Goal: Task Accomplishment & Management: Complete application form

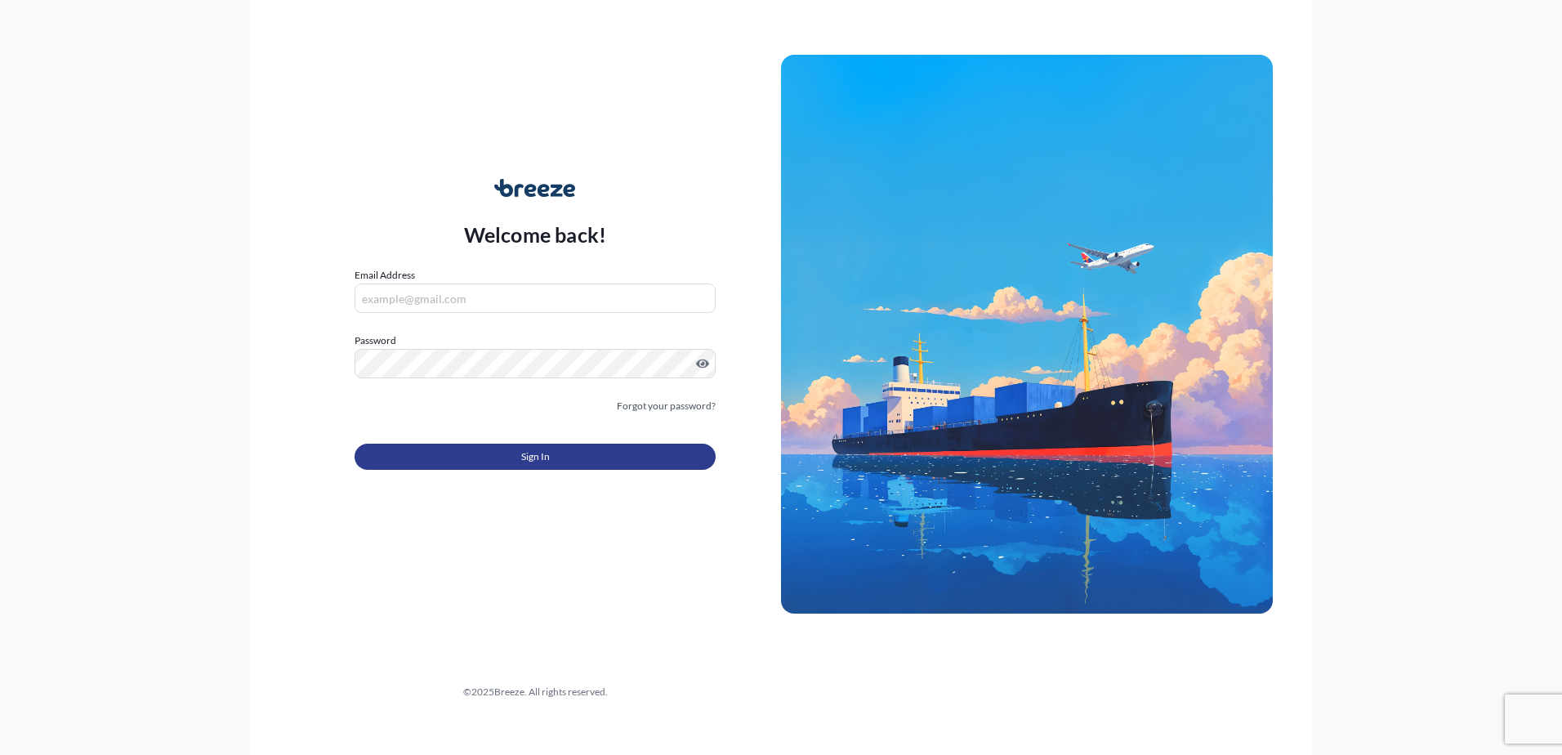
type input "[EMAIL_ADDRESS][DOMAIN_NAME]"
click at [541, 466] on button "Sign In" at bounding box center [535, 457] width 361 height 26
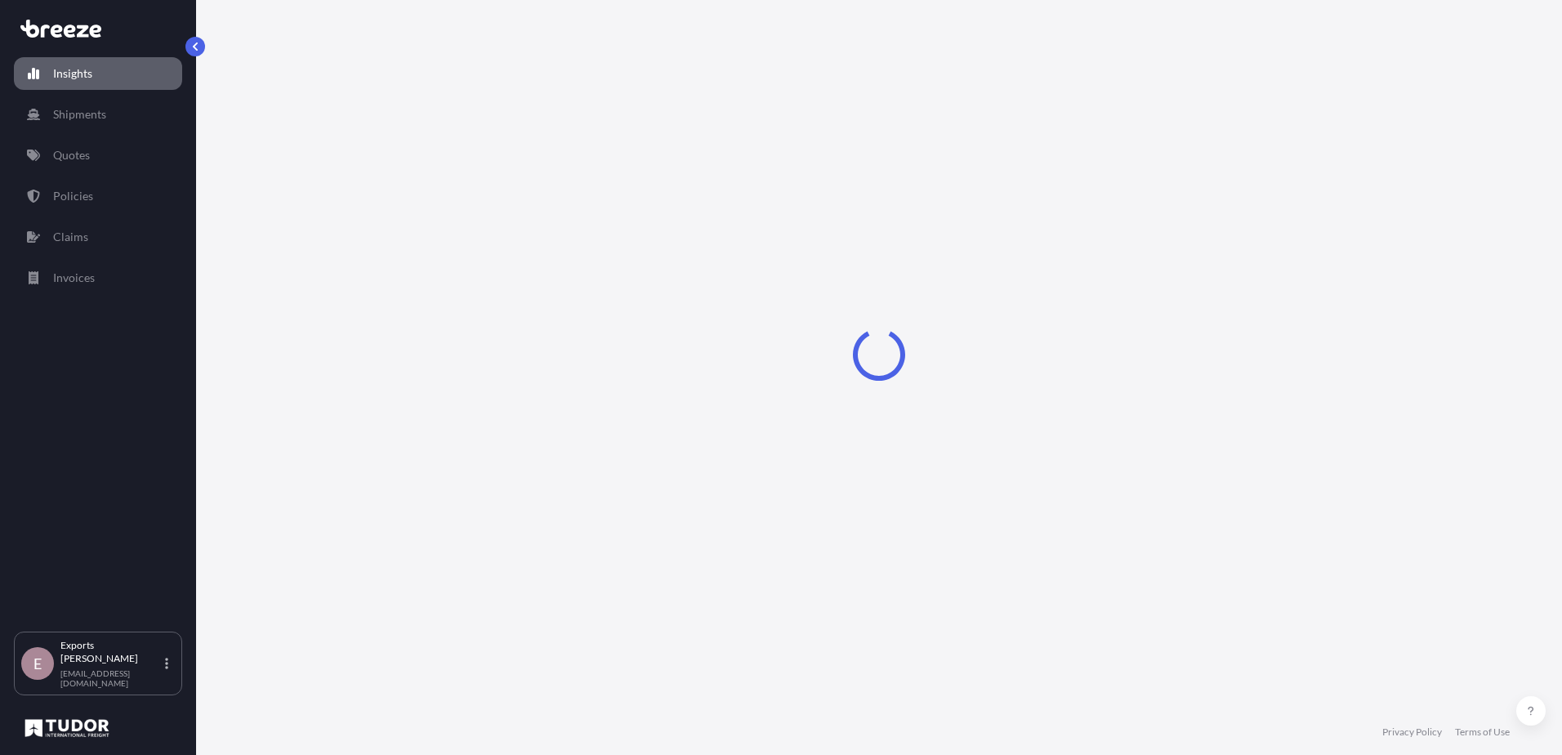
select select "2025"
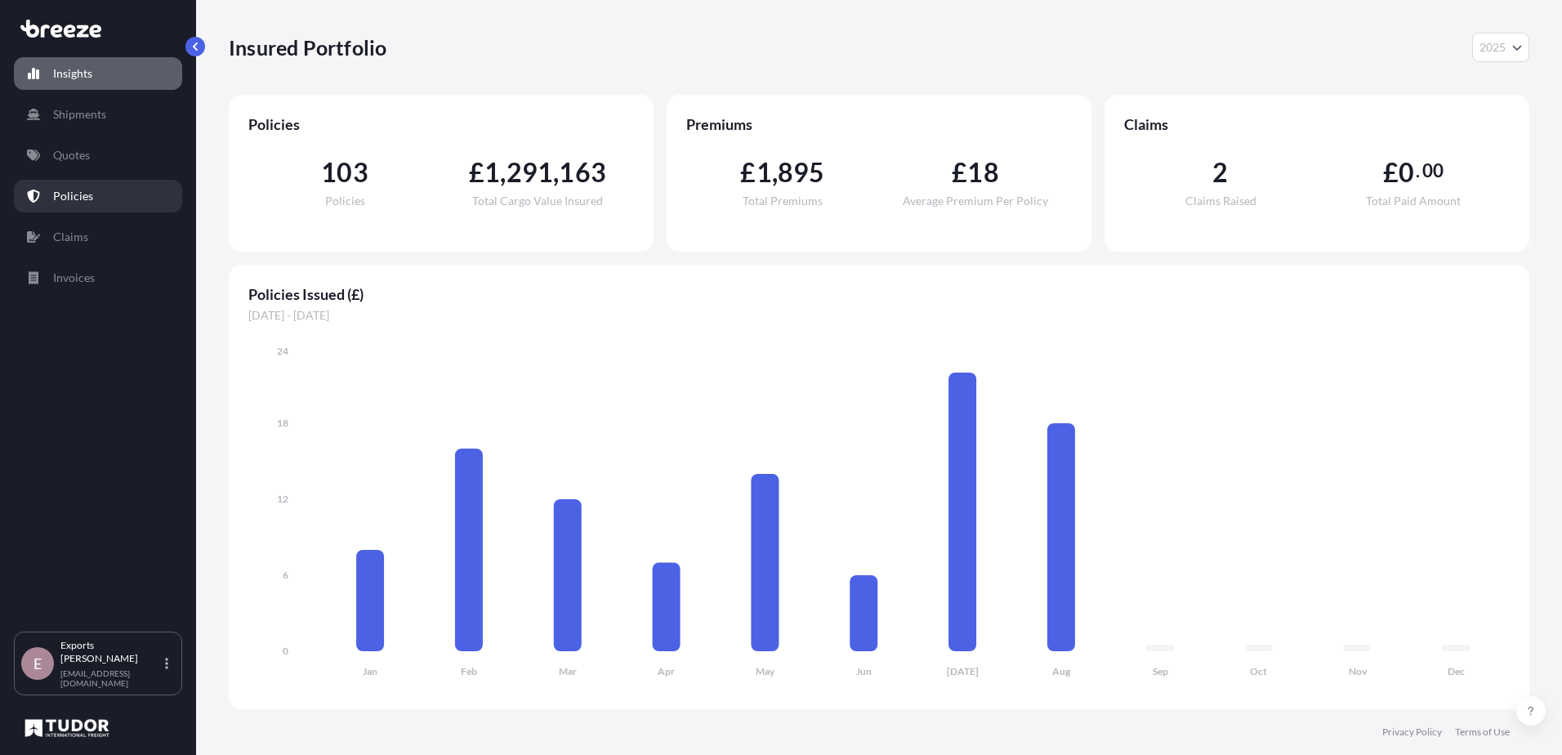
click at [83, 198] on p "Policies" at bounding box center [73, 196] width 40 height 16
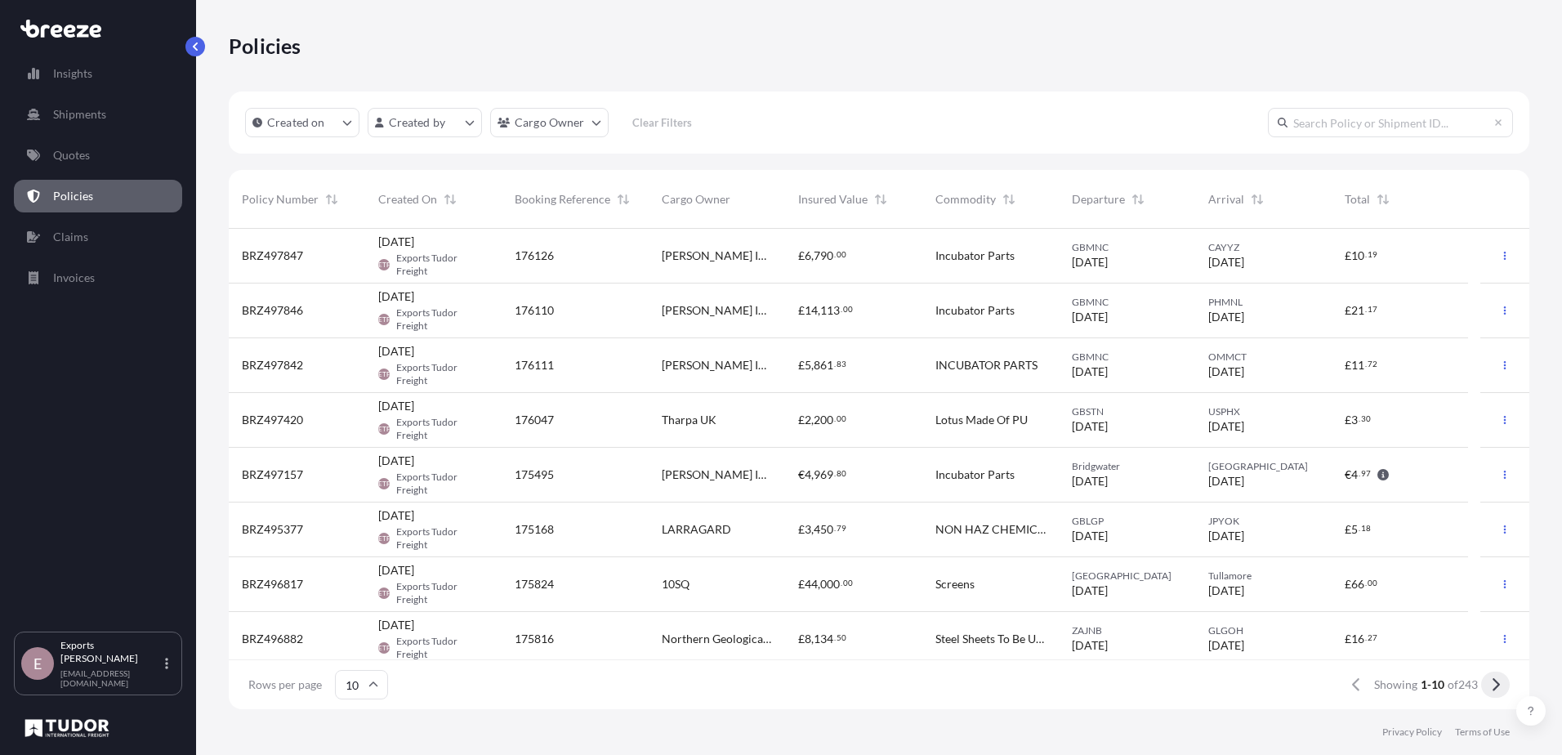
click at [1495, 693] on button at bounding box center [1495, 685] width 29 height 26
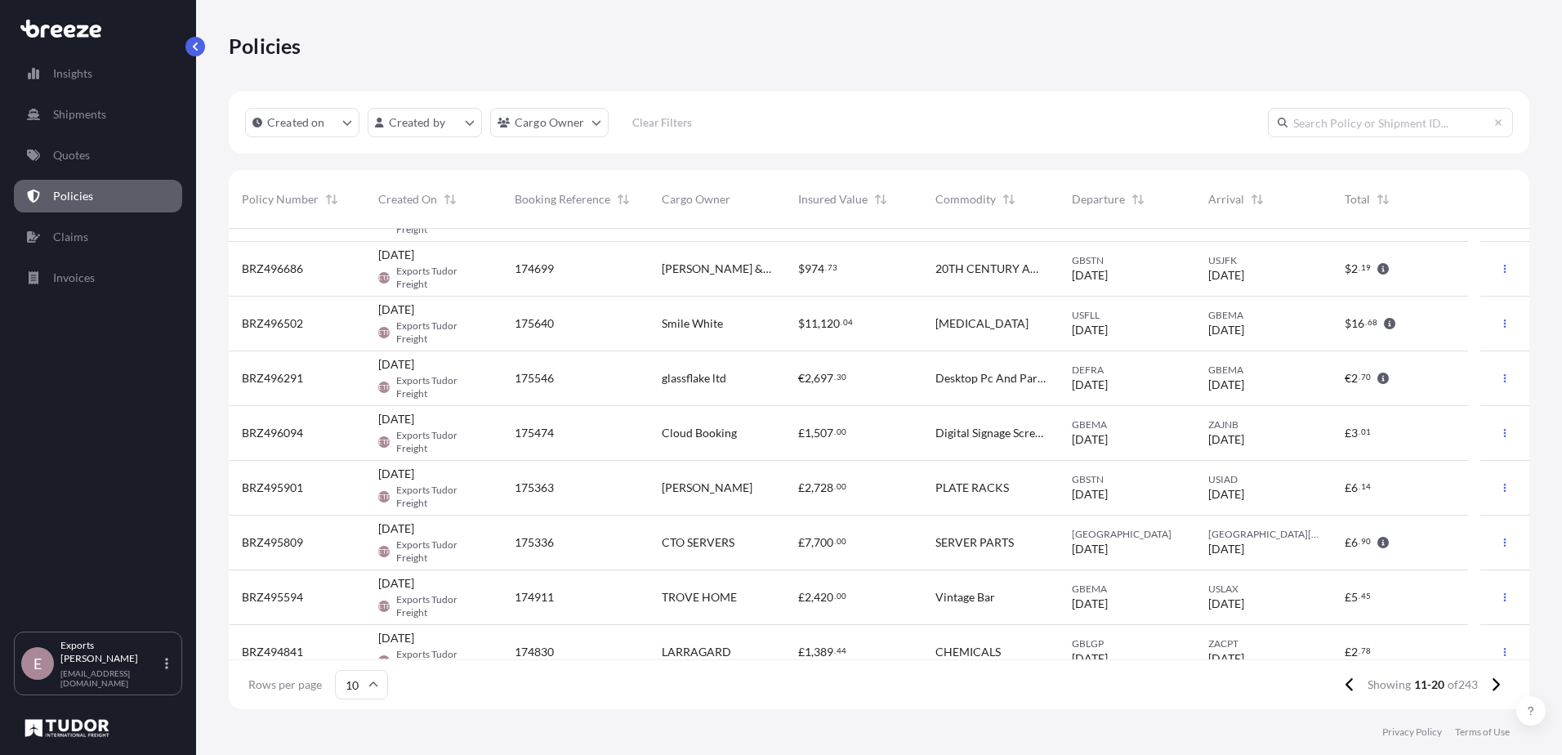
scroll to position [117, 0]
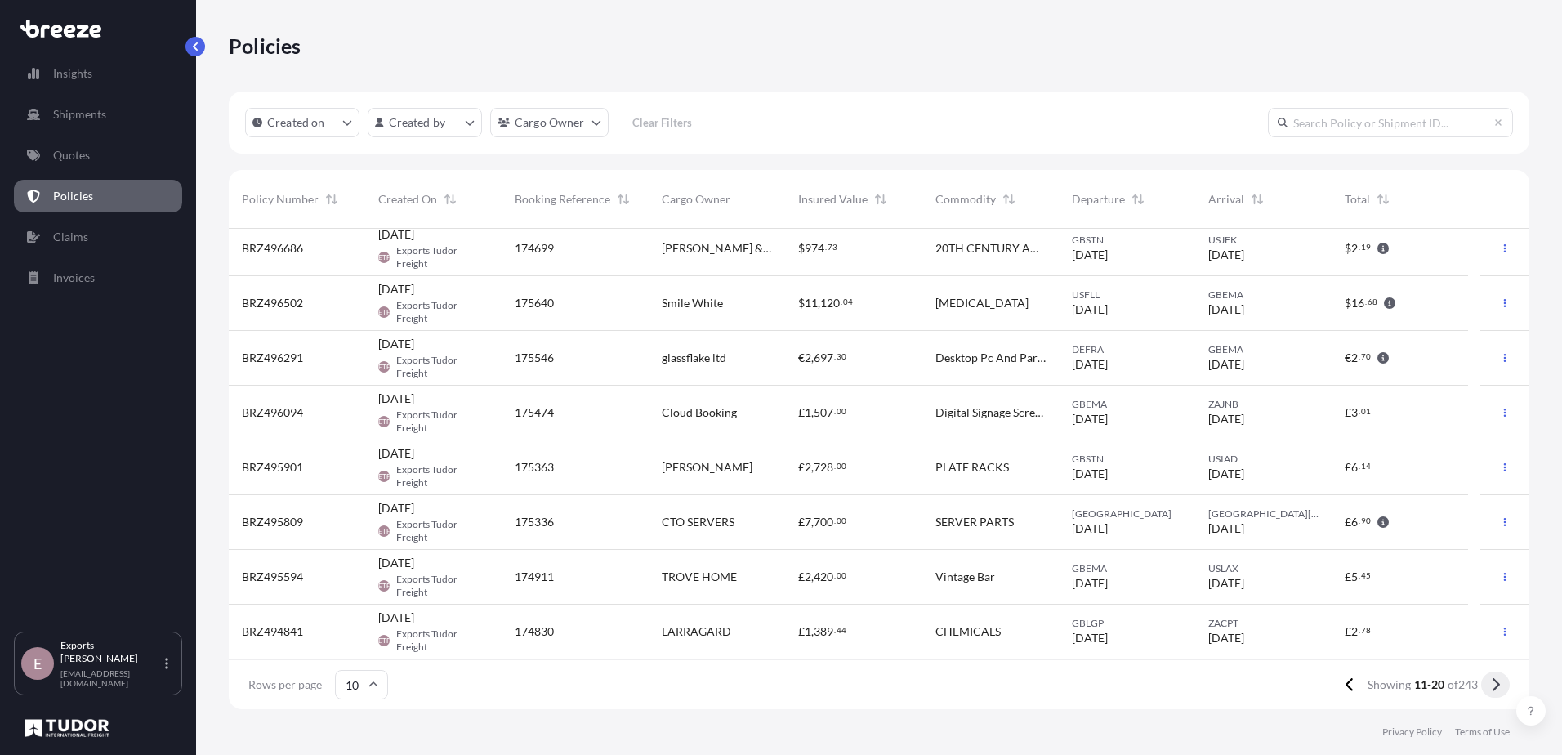
click at [1499, 688] on icon at bounding box center [1495, 684] width 9 height 15
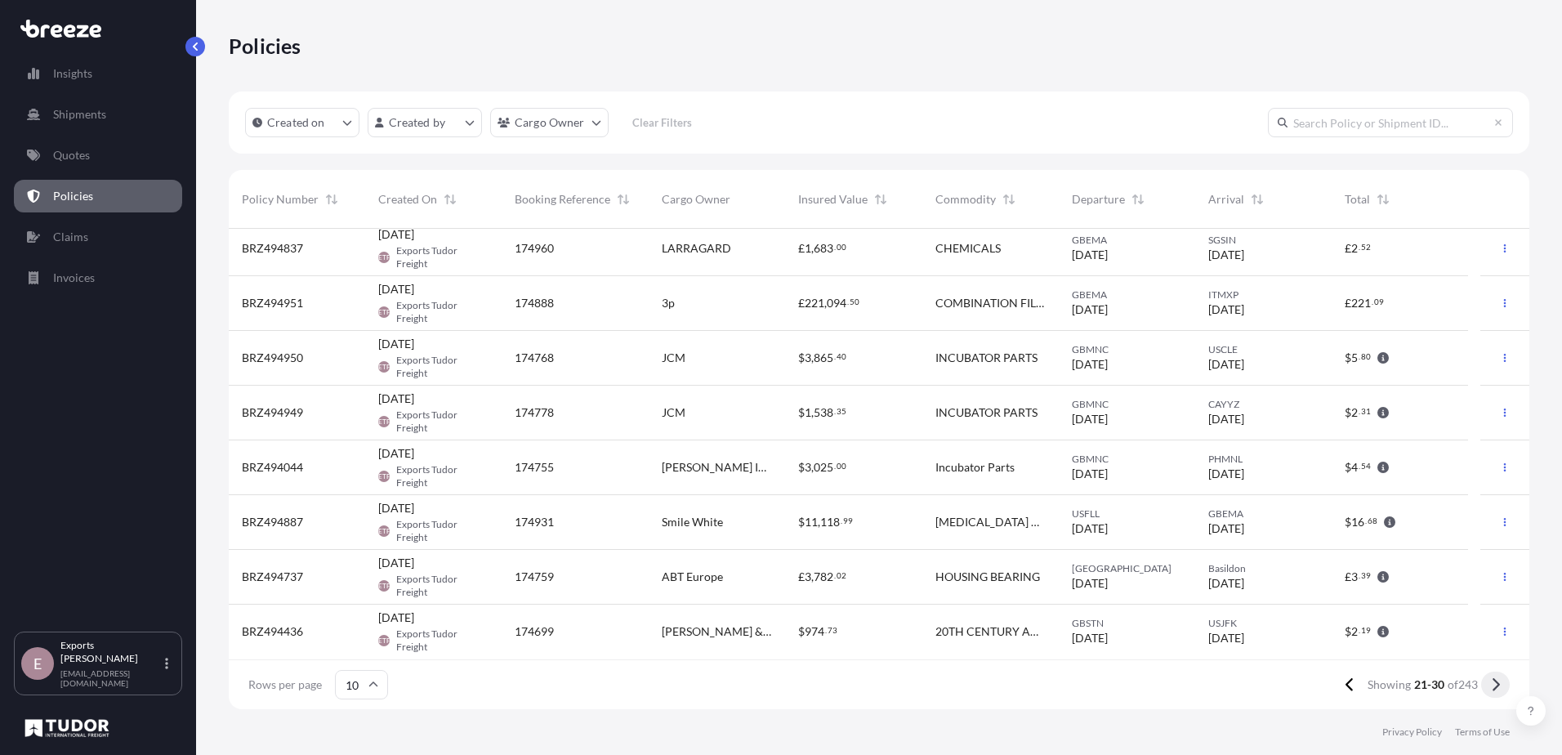
click at [1501, 683] on button at bounding box center [1495, 685] width 29 height 26
click at [721, 472] on span "[PERSON_NAME]" at bounding box center [707, 467] width 91 height 16
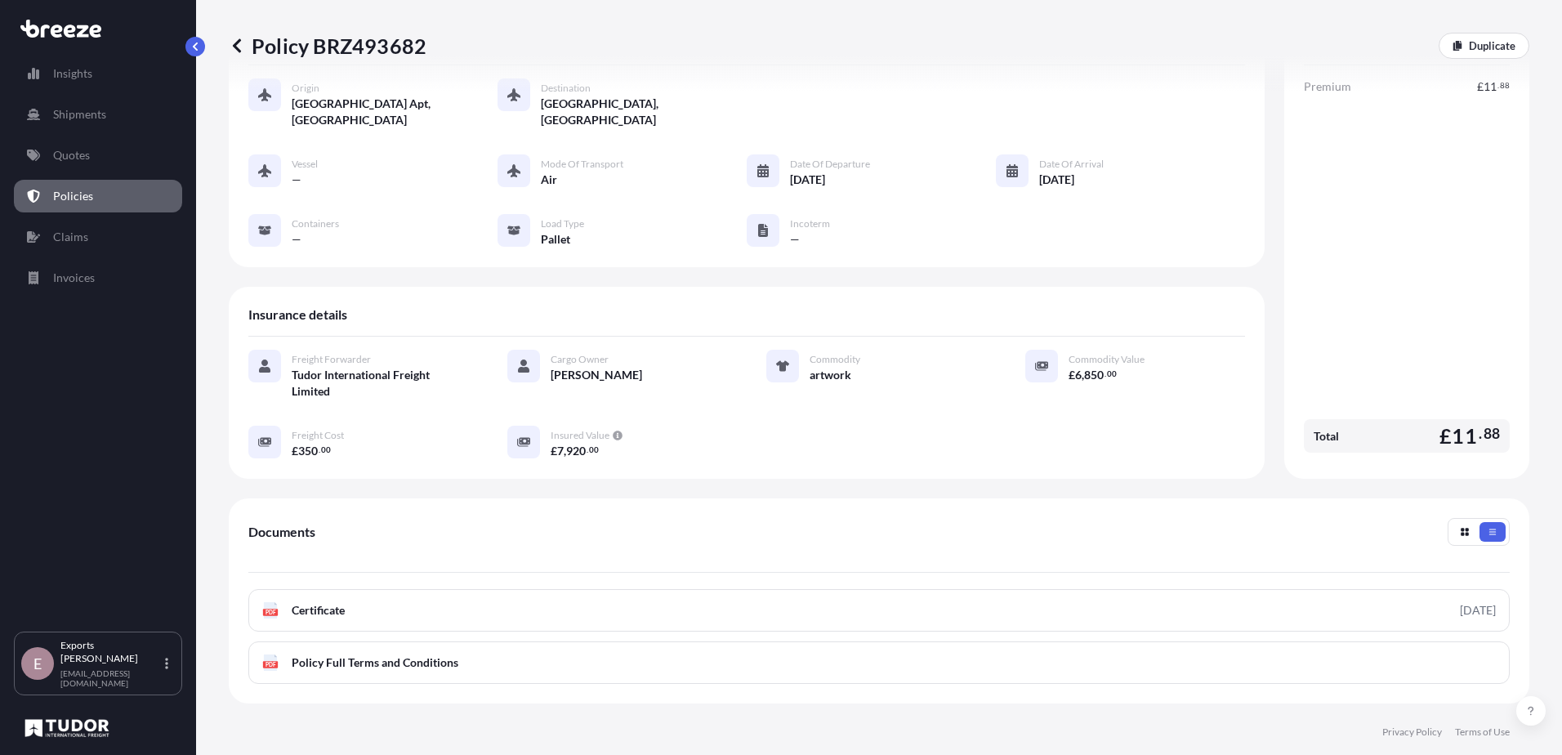
scroll to position [228, 0]
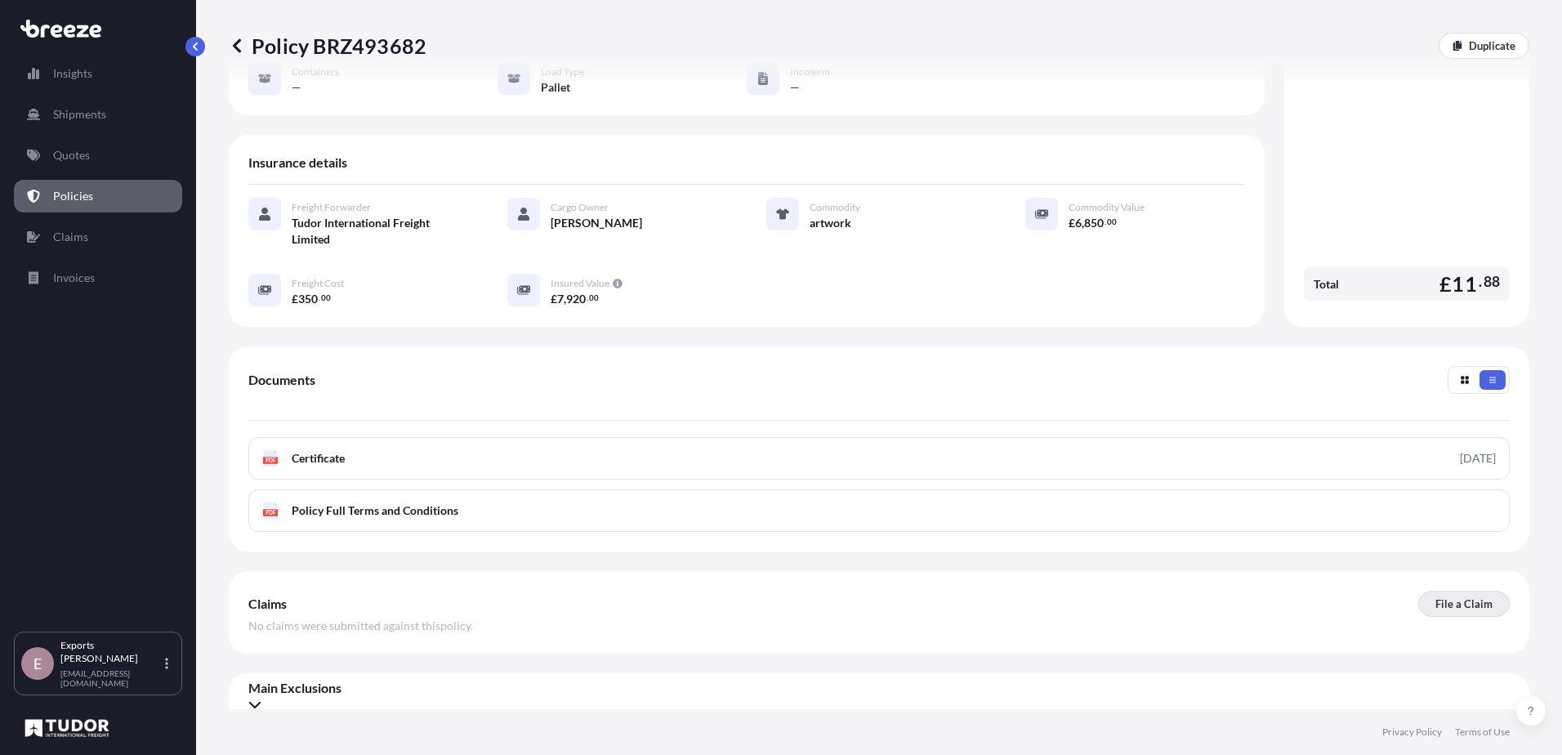
click at [1455, 596] on p "File a Claim" at bounding box center [1464, 604] width 57 height 16
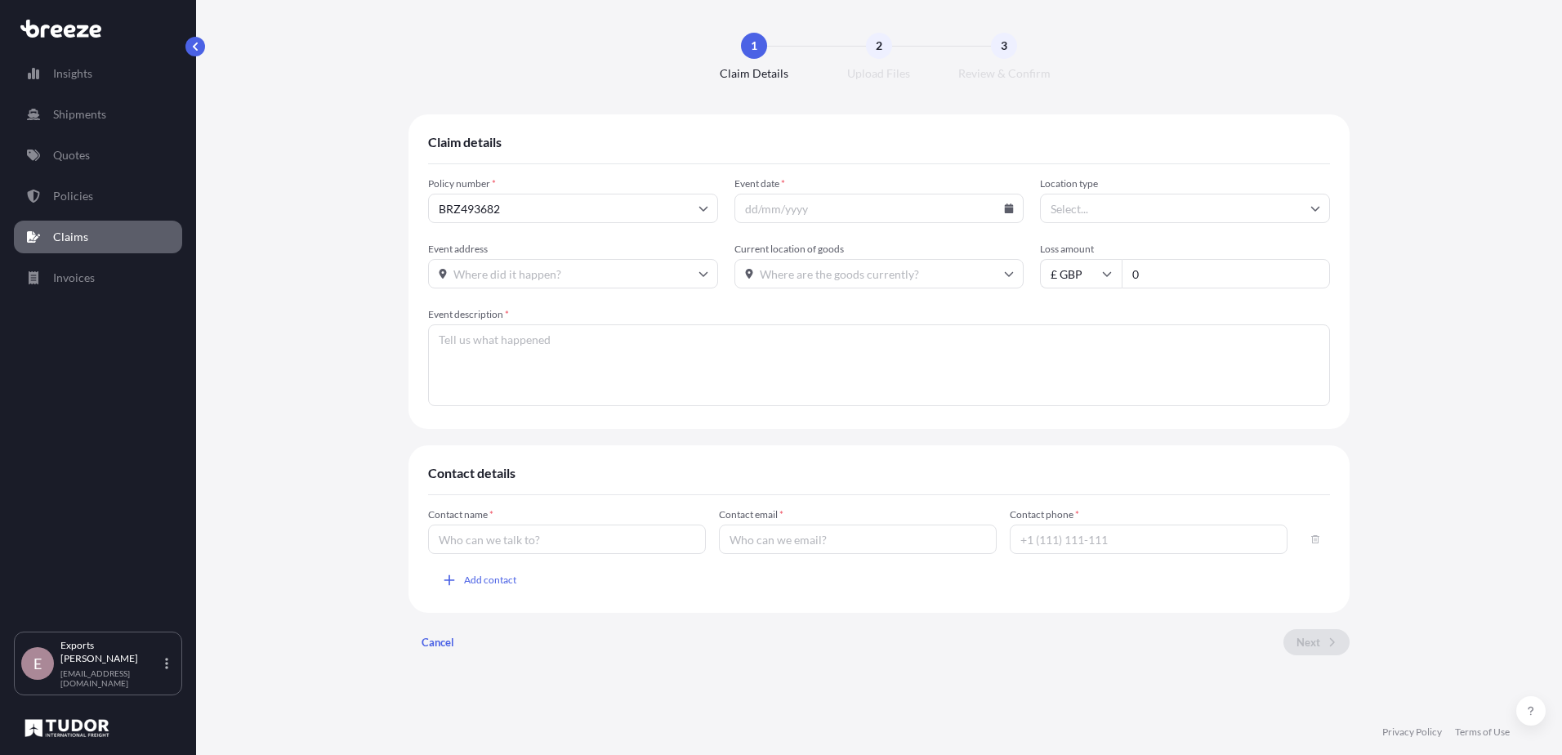
click at [759, 216] on input "Event date *" at bounding box center [880, 208] width 290 height 29
click at [1007, 204] on icon at bounding box center [1009, 208] width 10 height 10
click at [797, 258] on icon at bounding box center [794, 262] width 5 height 9
click at [779, 408] on button "21" at bounding box center [792, 395] width 26 height 26
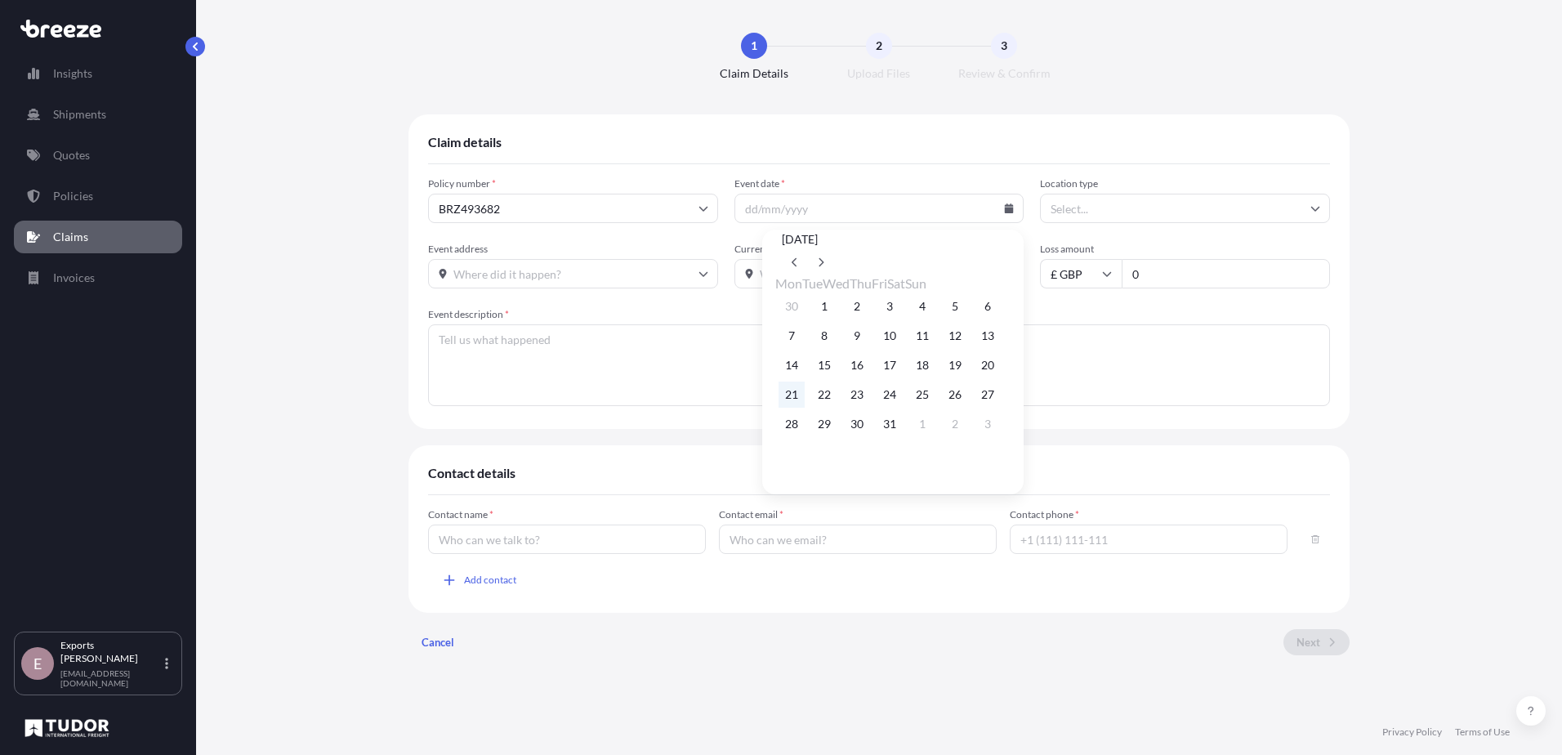
type input "[DATE]"
click at [1159, 214] on input "Location type" at bounding box center [1185, 208] width 290 height 29
click at [489, 276] on input "Event address" at bounding box center [573, 273] width 290 height 29
click at [833, 311] on span "Event description *" at bounding box center [879, 314] width 902 height 13
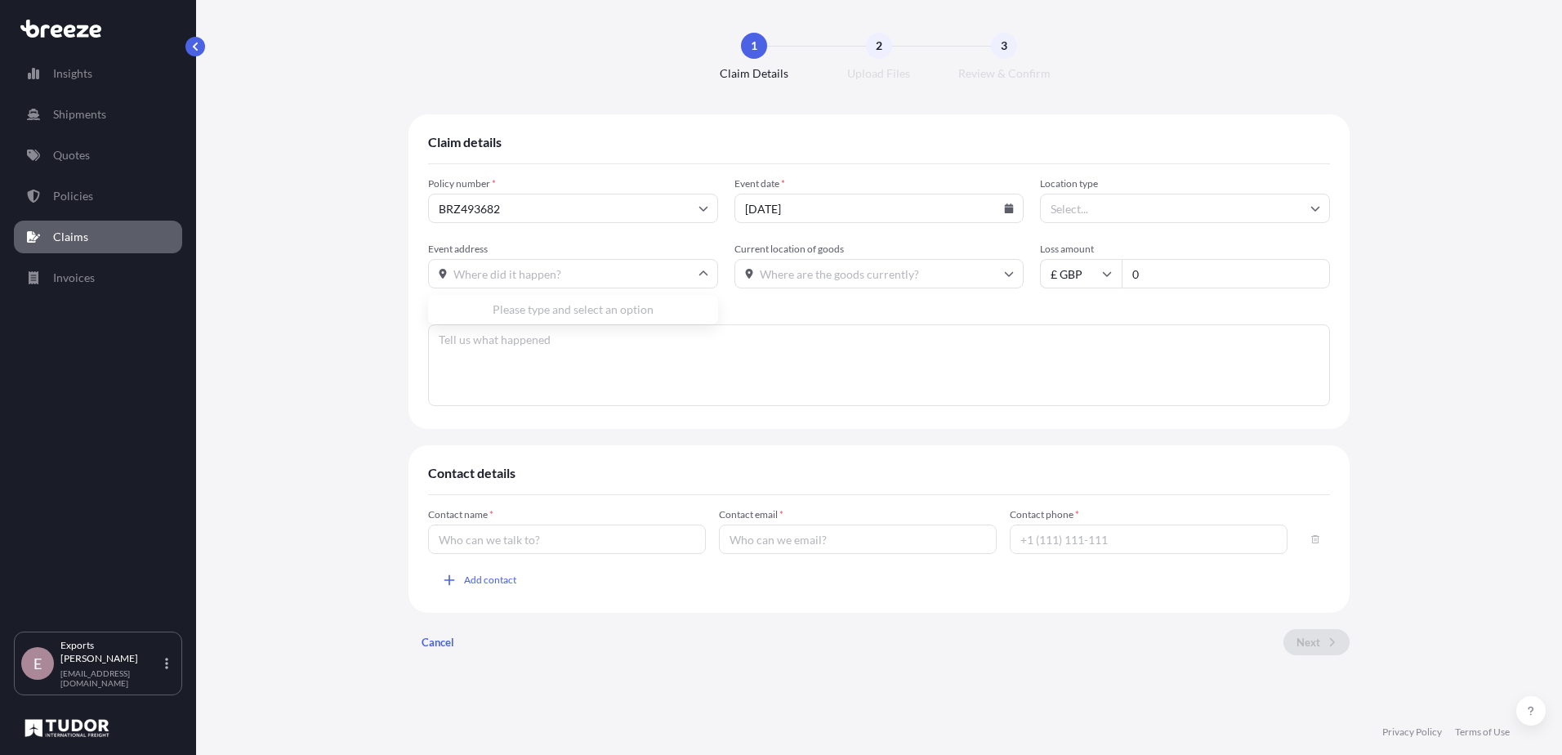
click at [833, 324] on textarea "Event description *" at bounding box center [879, 365] width 902 height 82
click at [1162, 282] on input "0" at bounding box center [1226, 273] width 208 height 29
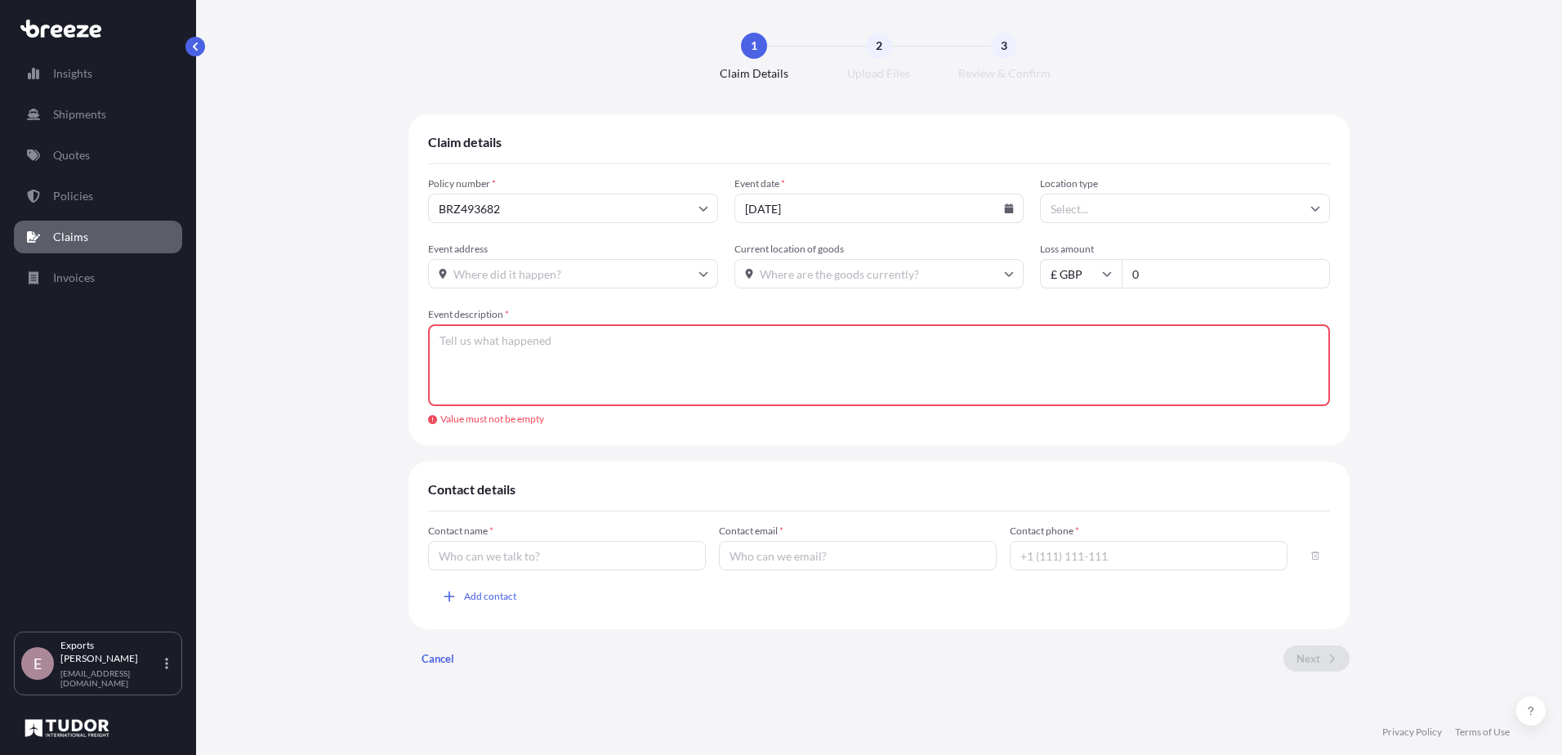
drag, startPoint x: 1164, startPoint y: 278, endPoint x: 1102, endPoint y: 277, distance: 62.9
click at [1102, 277] on div "£ GBP 0" at bounding box center [1185, 273] width 290 height 29
type input "6850"
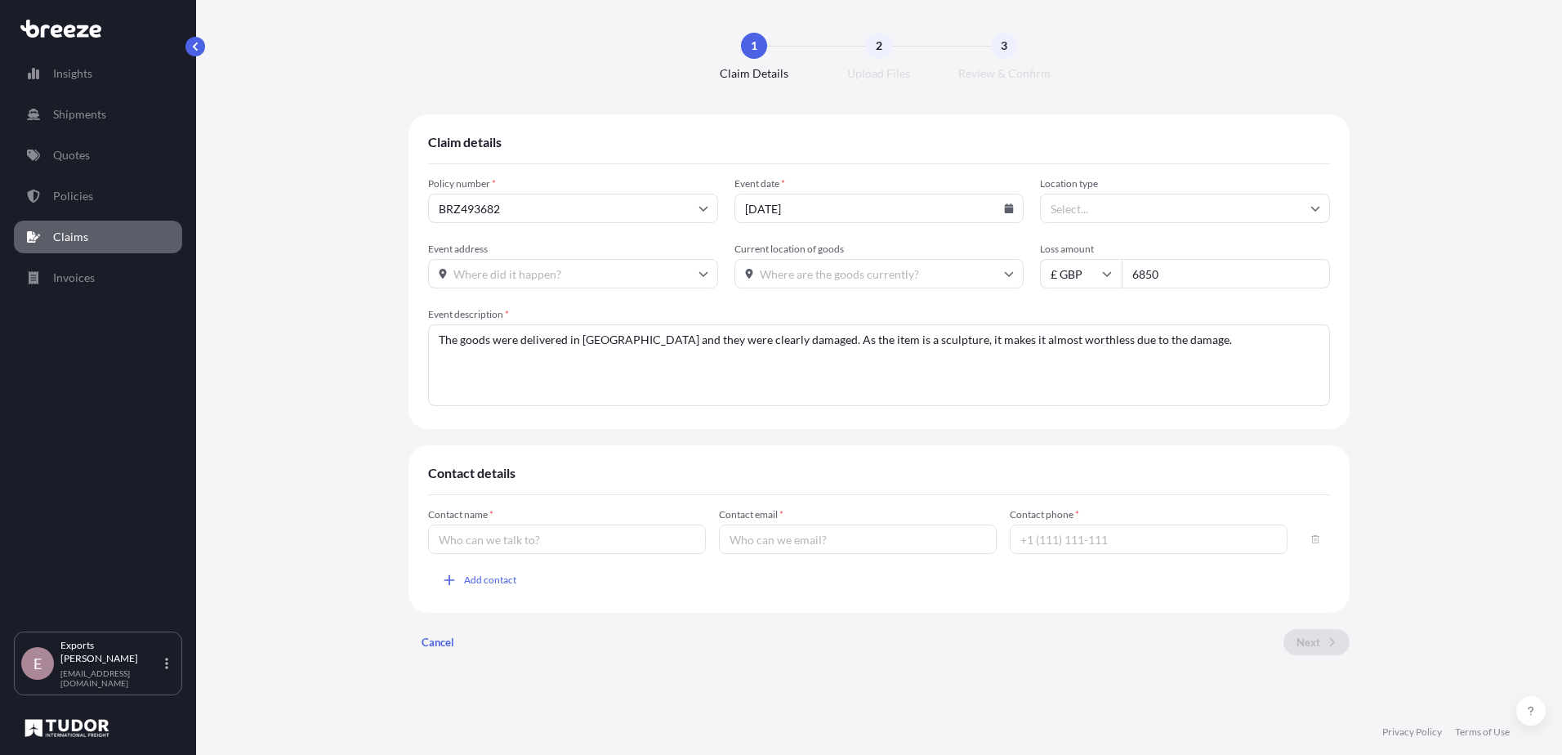
type textarea "The goods were delivered in [GEOGRAPHIC_DATA] and they were clearly damaged. As…"
click at [473, 550] on input "Contact name *" at bounding box center [567, 539] width 278 height 29
click at [618, 592] on div "Contact name * Contact email * Contact phone * Add contact" at bounding box center [879, 550] width 902 height 85
click at [503, 553] on input "Contact name *" at bounding box center [567, 539] width 278 height 29
click at [397, 485] on div "Claim details Policy number * BRZ493682 Event date * [DATE] Location type Event…" at bounding box center [879, 399] width 1301 height 570
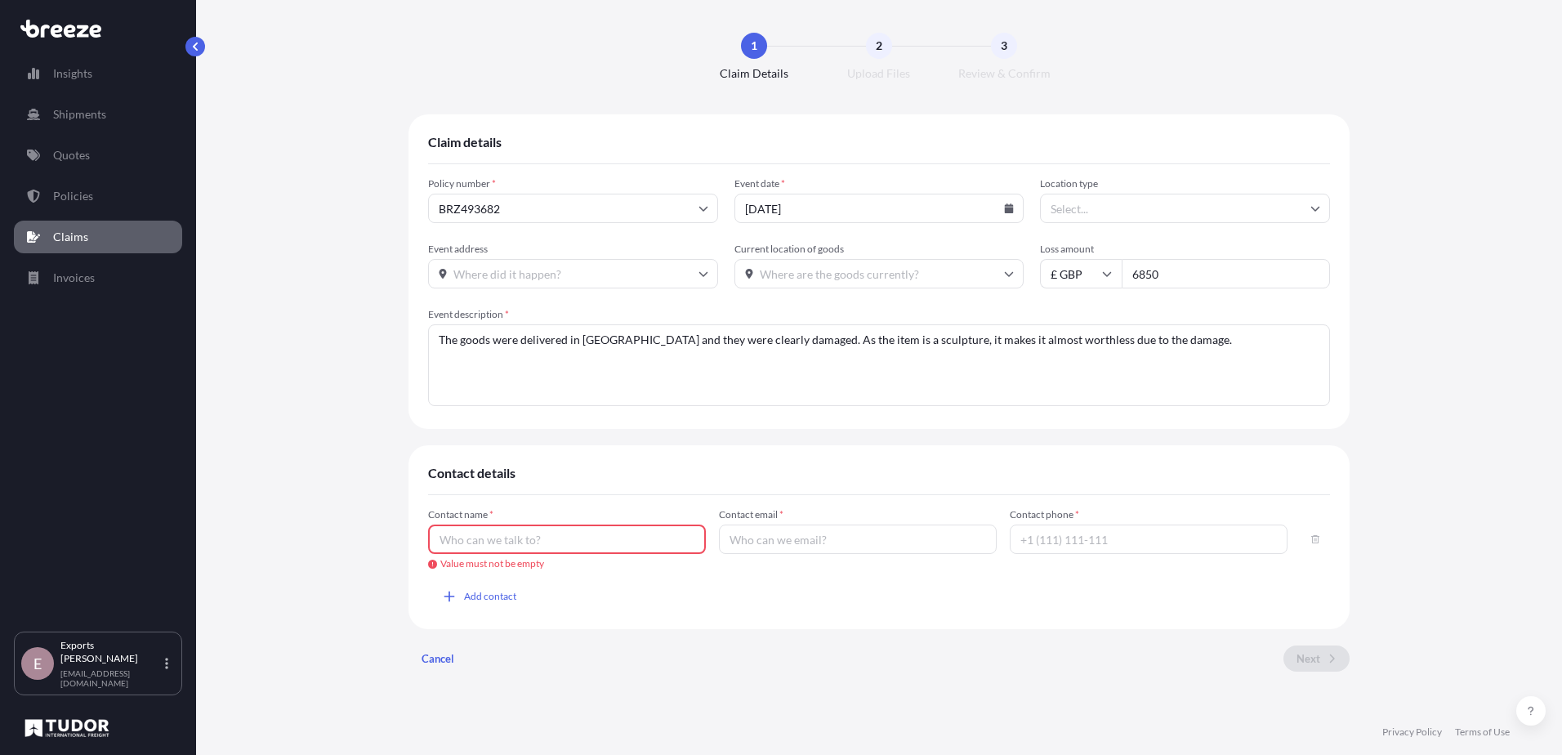
click at [468, 542] on input "Contact name *" at bounding box center [567, 539] width 278 height 29
click at [282, 522] on div "Claim details Policy number * BRZ493682 Event date * [DATE] Location type Event…" at bounding box center [879, 399] width 1301 height 570
click at [467, 537] on input "Contact name *" at bounding box center [567, 539] width 278 height 29
click at [717, 556] on div "Contact name * Value must not be empty Contact email * Contact phone *" at bounding box center [879, 539] width 902 height 62
click at [755, 549] on div "Contact email *" at bounding box center [858, 539] width 278 height 62
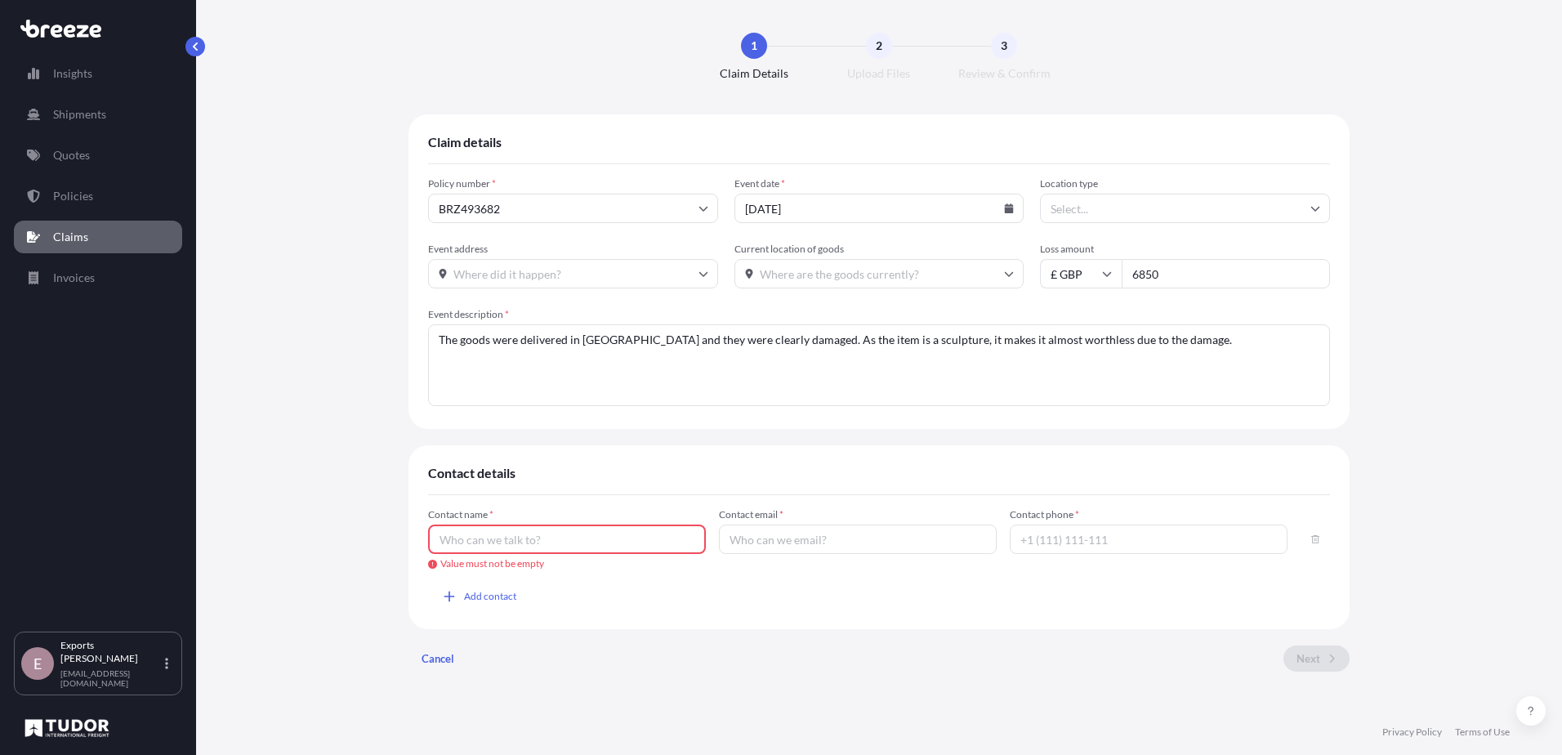
click at [757, 560] on div "Contact email *" at bounding box center [858, 539] width 278 height 62
click at [567, 543] on input "Contact name *" at bounding box center [567, 539] width 278 height 29
type input "[PERSON_NAME]"
drag, startPoint x: 682, startPoint y: 706, endPoint x: 797, endPoint y: 585, distance: 166.5
click at [682, 704] on div "1 Claim Details 2 Upload Files 3 Review & Confirm Claim details Policy number *…" at bounding box center [879, 354] width 1301 height 709
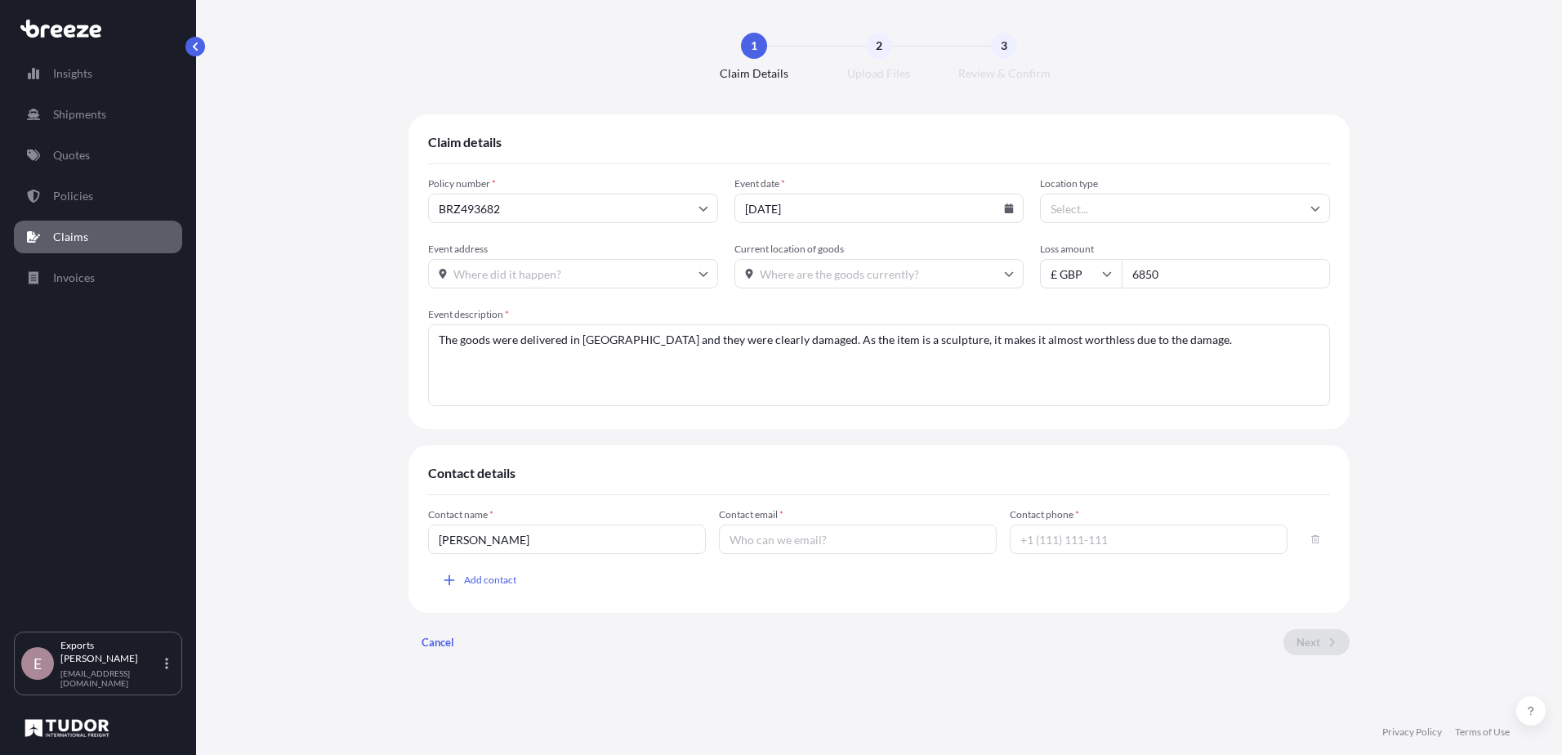
click at [831, 537] on input "Contact email *" at bounding box center [858, 539] width 278 height 29
type input "[PERSON_NAME][EMAIL_ADDRESS][DOMAIN_NAME]"
type input "01132386748"
click at [824, 626] on div "Claim details Policy number * BRZ493682 Event date * [DATE] Location type Event…" at bounding box center [879, 391] width 941 height 554
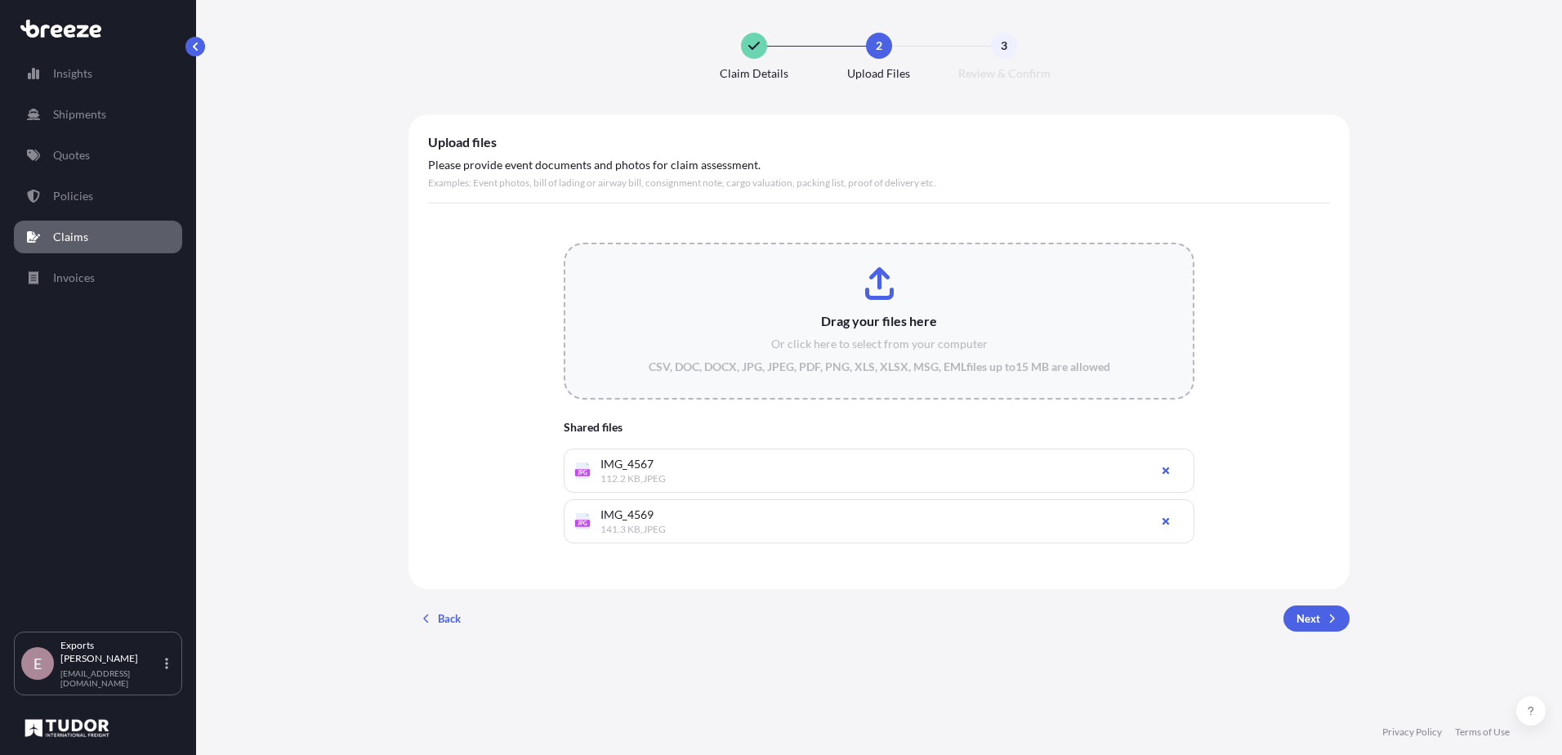
type input "C:\fakepath\IMG_4568.jpeg"
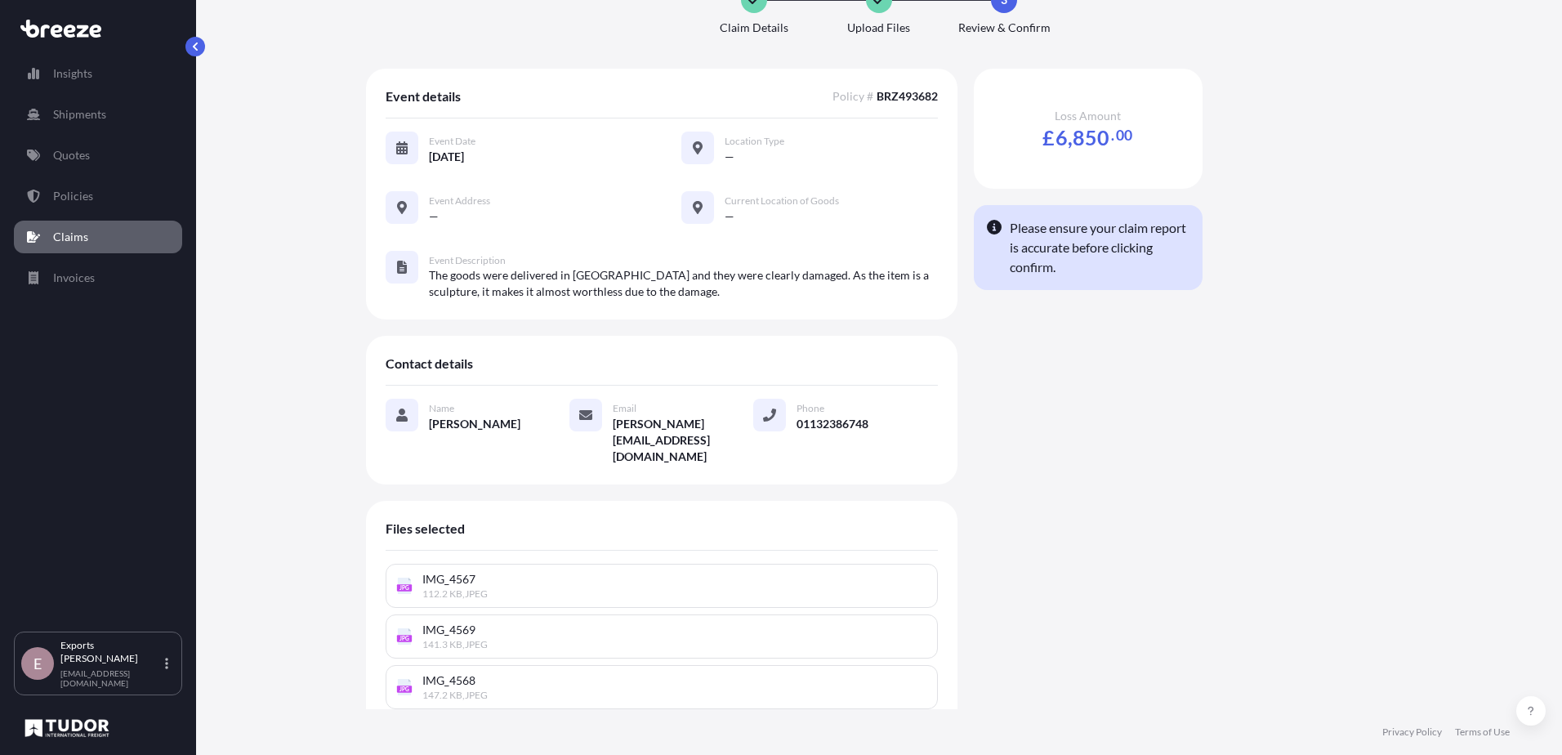
scroll to position [88, 0]
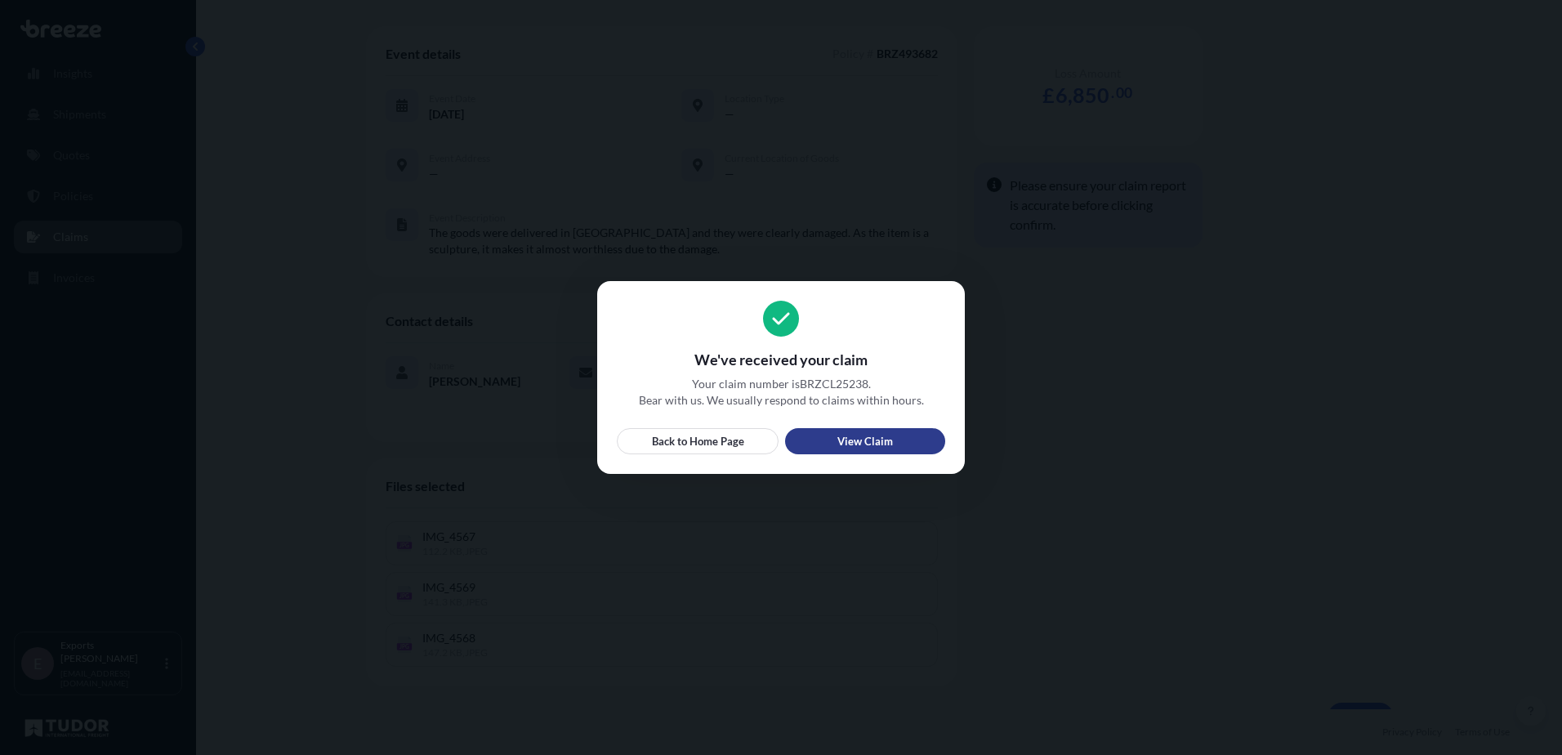
click at [866, 438] on p "View Claim" at bounding box center [866, 441] width 56 height 16
